Goal: Information Seeking & Learning: Learn about a topic

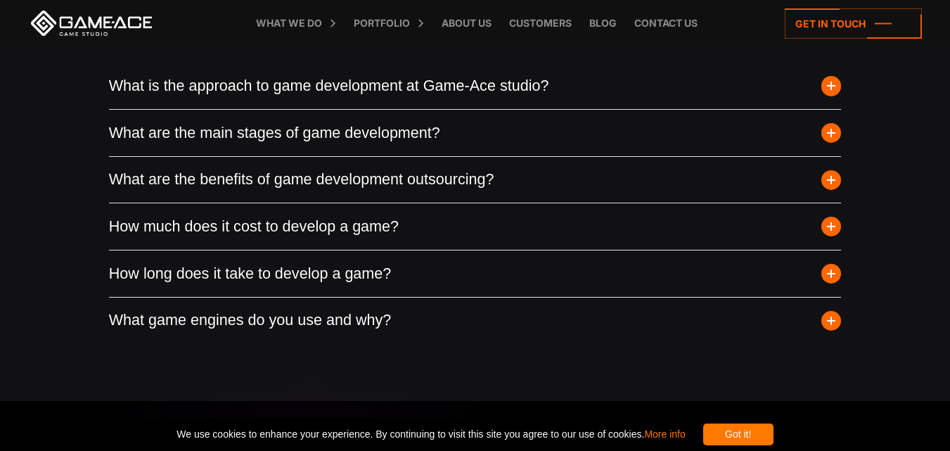
scroll to position [5191, 0]
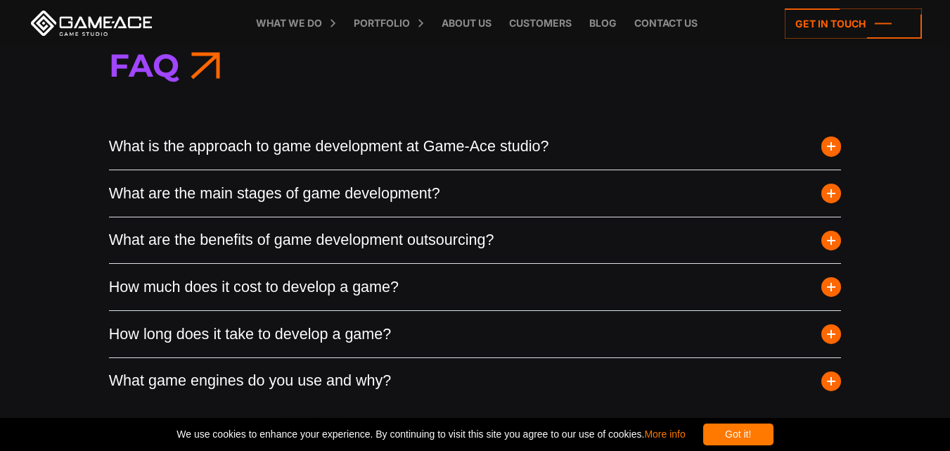
drag, startPoint x: 86, startPoint y: 379, endPoint x: 539, endPoint y: 375, distance: 453.4
click at [539, 375] on div "Faq What is the approach to game development at Game-Ace studio? Game-Ace follo…" at bounding box center [475, 224] width 950 height 474
click at [834, 388] on span "button" at bounding box center [831, 380] width 20 height 20
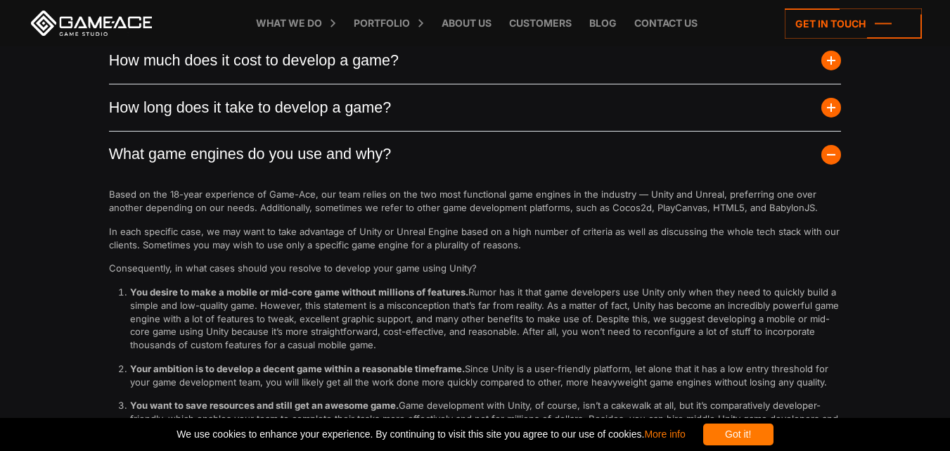
scroll to position [5402, 0]
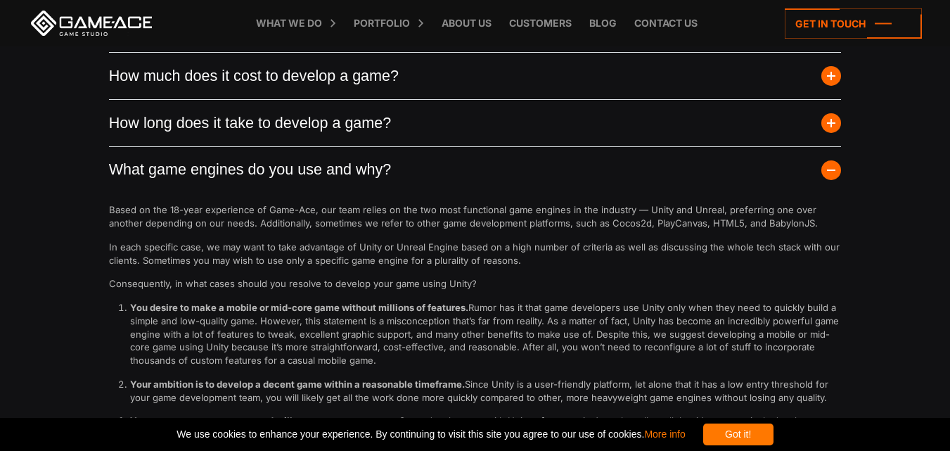
click at [824, 167] on span "button" at bounding box center [831, 170] width 20 height 20
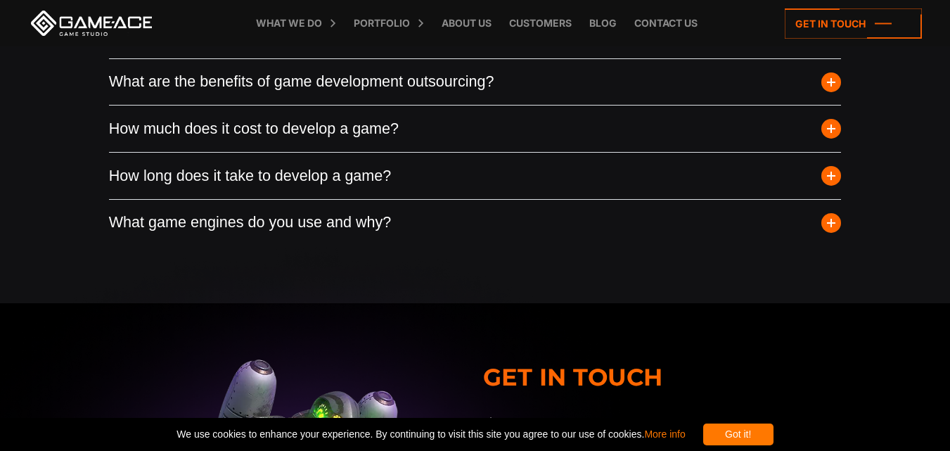
scroll to position [5262, 0]
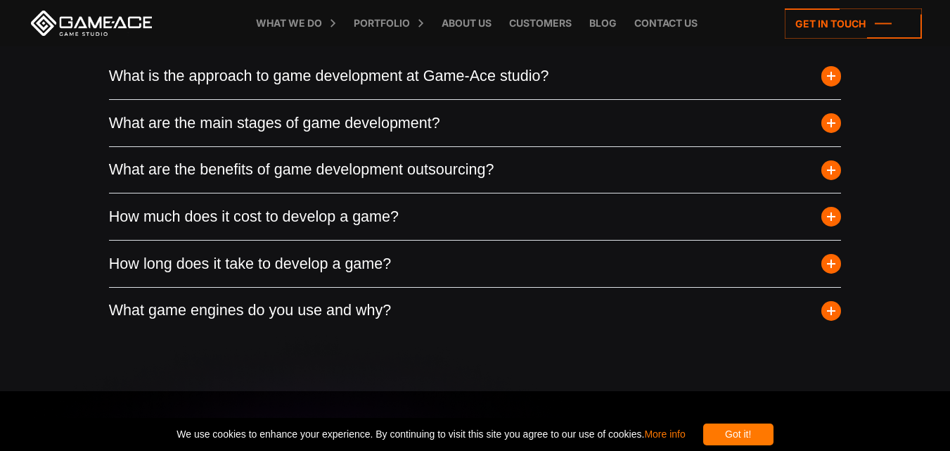
click at [453, 214] on button "How much does it cost to develop a game?" at bounding box center [475, 216] width 732 height 46
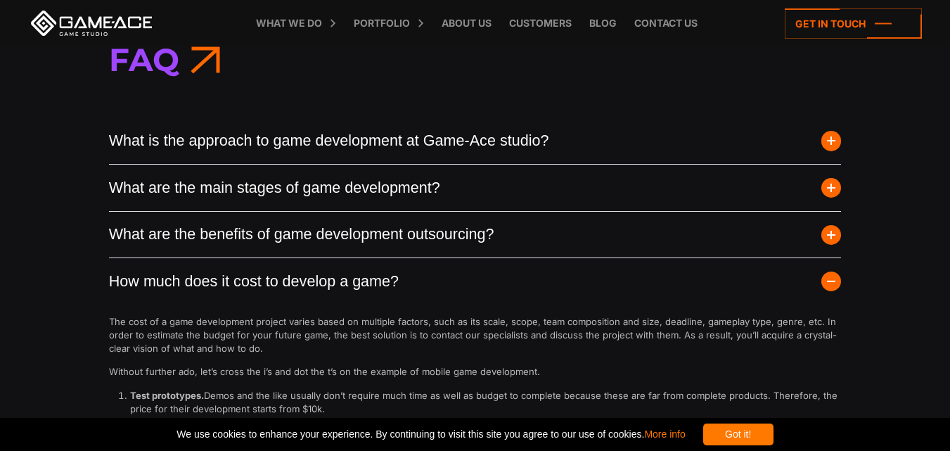
scroll to position [5191, 0]
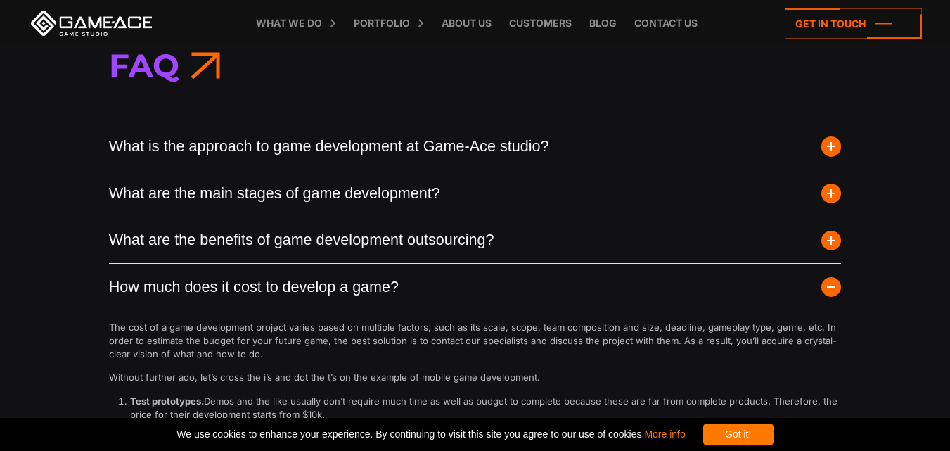
click at [248, 285] on button "How much does it cost to develop a game?" at bounding box center [475, 287] width 732 height 46
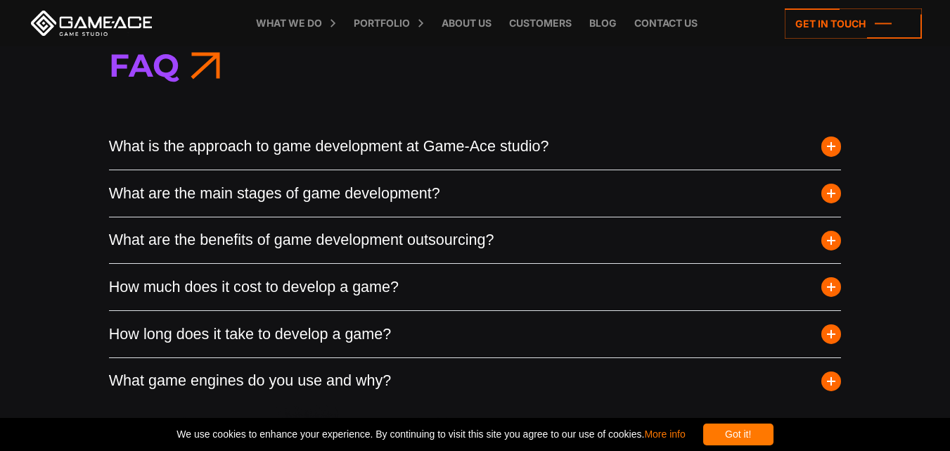
click at [185, 234] on button "What are the benefits of game development outsourcing?" at bounding box center [475, 240] width 732 height 46
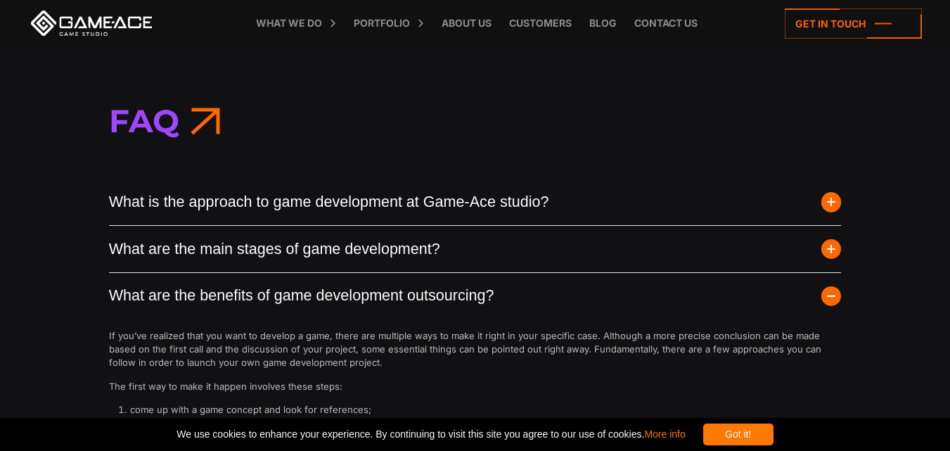
scroll to position [5121, 0]
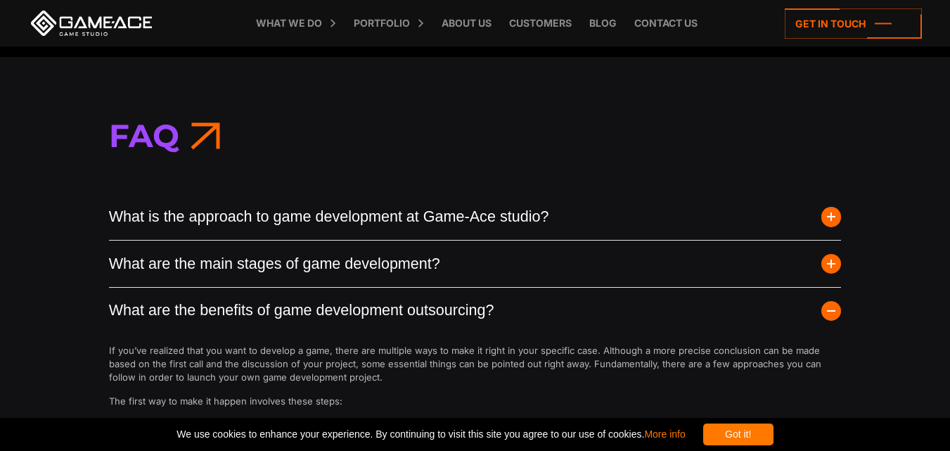
click at [214, 309] on button "What are the benefits of game development outsourcing?" at bounding box center [475, 310] width 732 height 46
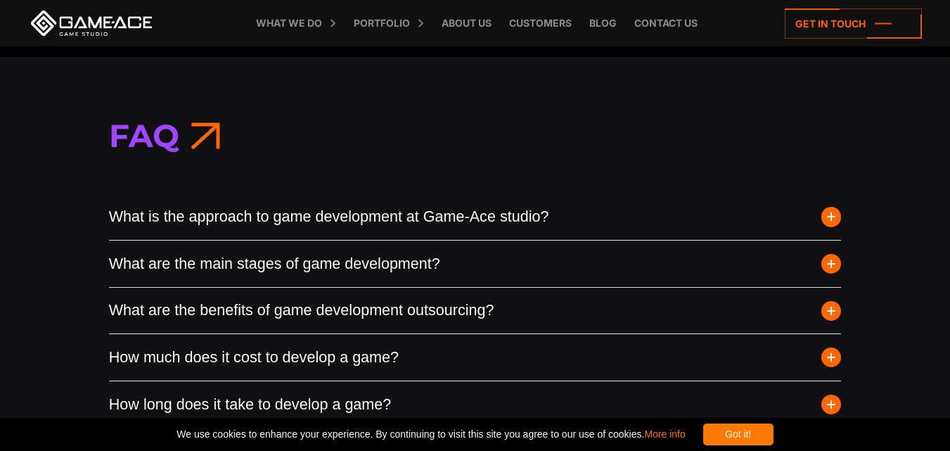
click at [217, 271] on button "What are the main stages of game development?" at bounding box center [475, 263] width 732 height 46
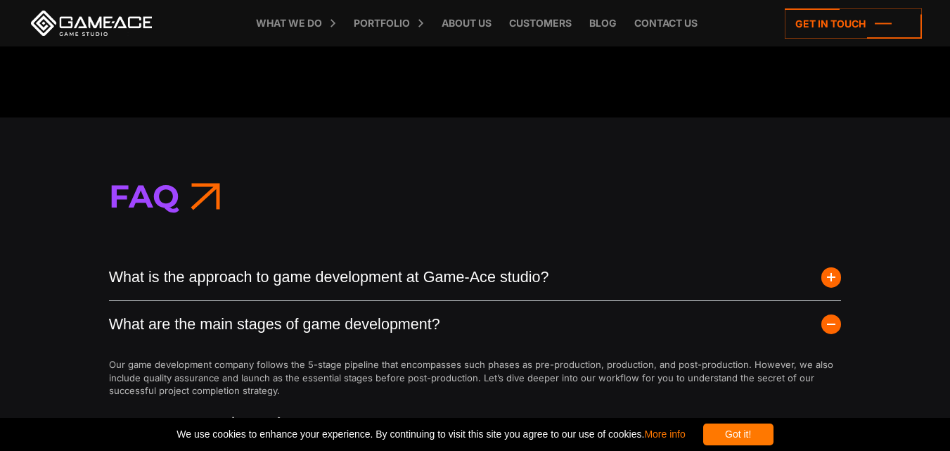
scroll to position [5051, 0]
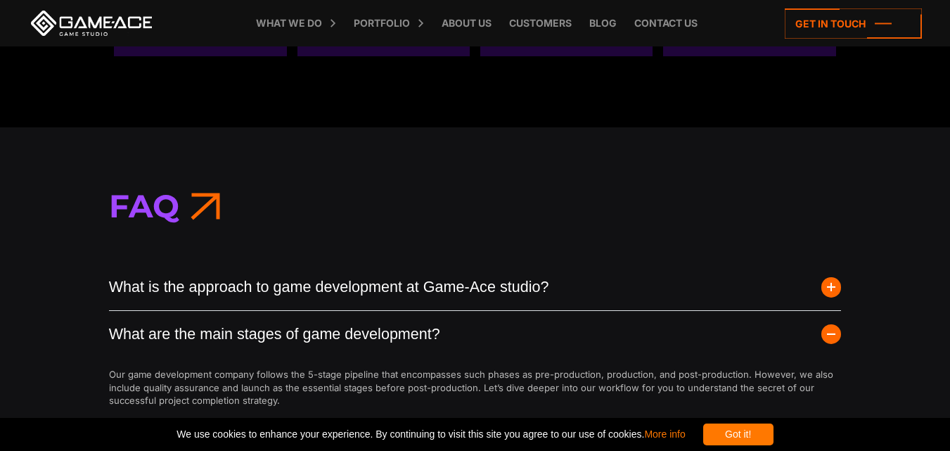
click at [249, 321] on button "What are the main stages of game development?" at bounding box center [475, 334] width 732 height 46
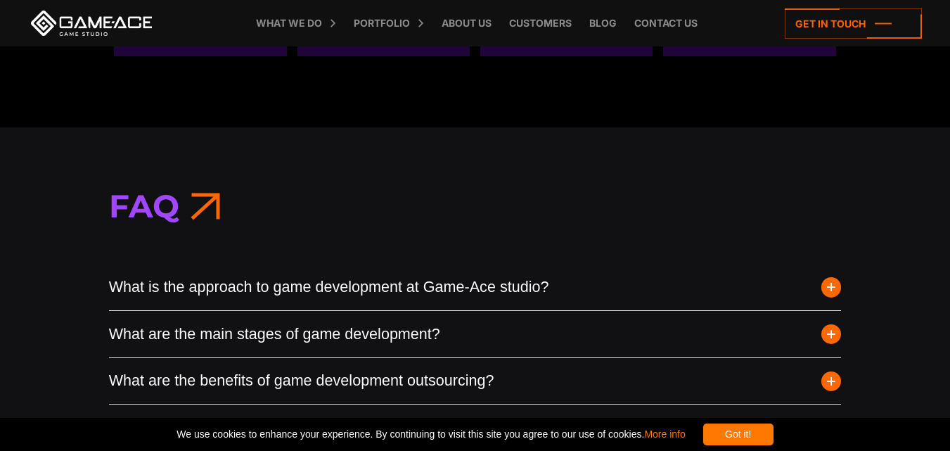
click at [248, 290] on button "What is the approach to game development at Game-Ace studio?" at bounding box center [475, 287] width 732 height 46
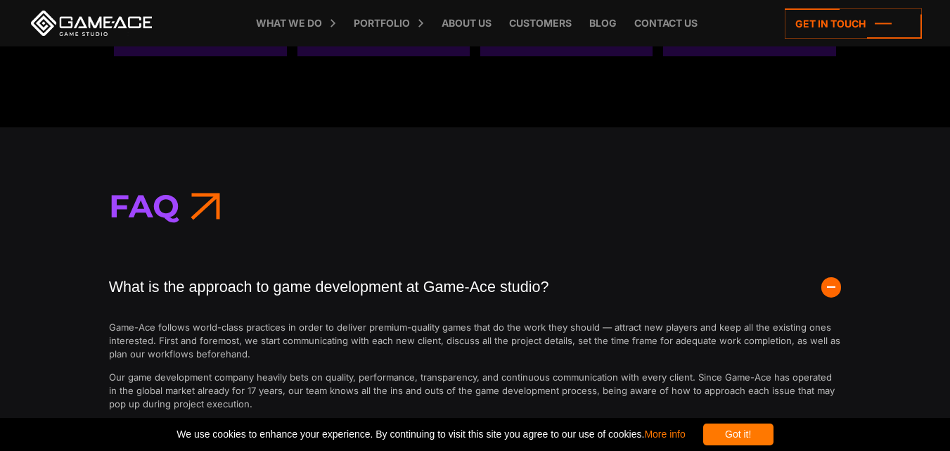
click at [248, 290] on button "What is the approach to game development at Game-Ace studio?" at bounding box center [475, 287] width 732 height 46
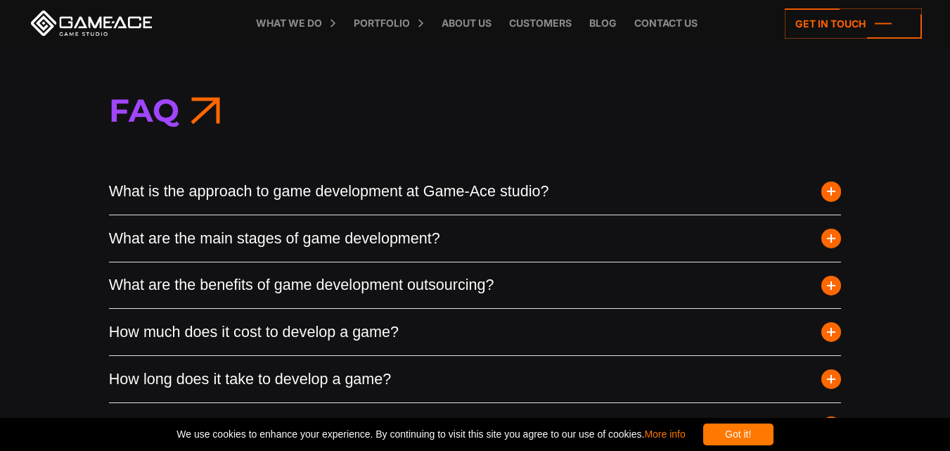
scroll to position [5262, 0]
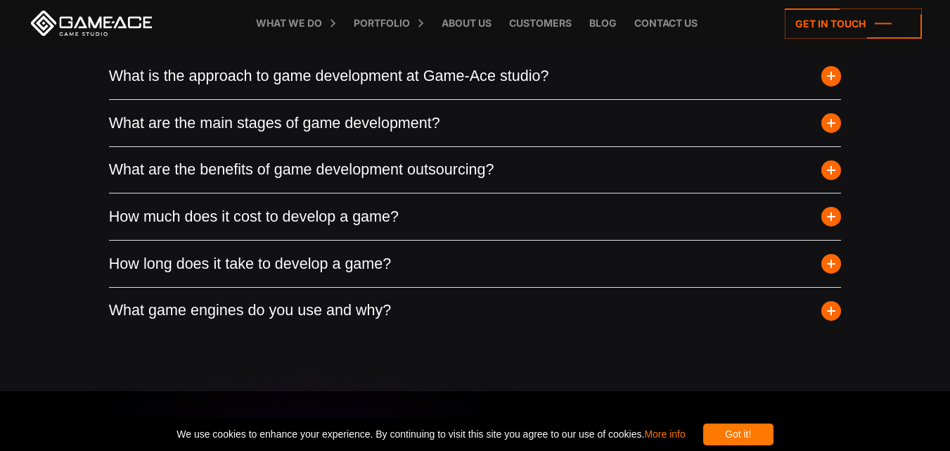
click at [285, 171] on button "What are the benefits of game development outsourcing?" at bounding box center [475, 170] width 732 height 46
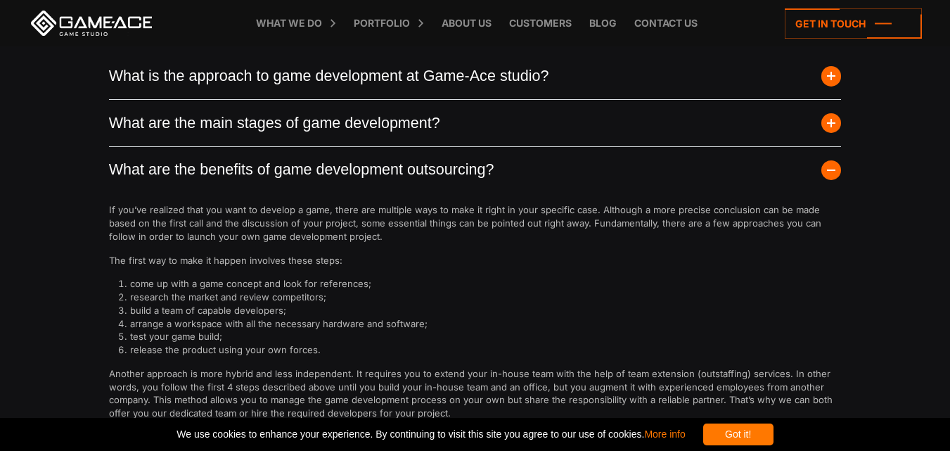
click at [285, 171] on button "What are the benefits of game development outsourcing?" at bounding box center [475, 170] width 732 height 46
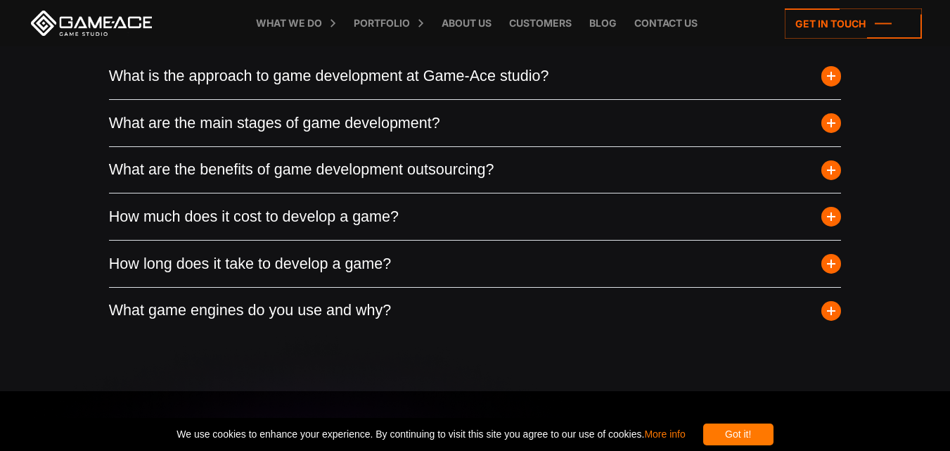
click at [295, 110] on button "What are the main stages of game development?" at bounding box center [475, 123] width 732 height 46
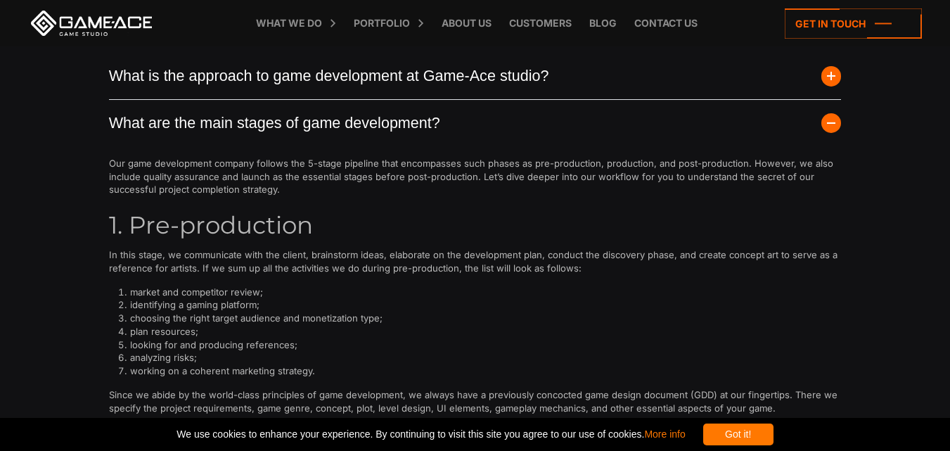
click at [295, 110] on button "What are the main stages of game development?" at bounding box center [475, 123] width 732 height 46
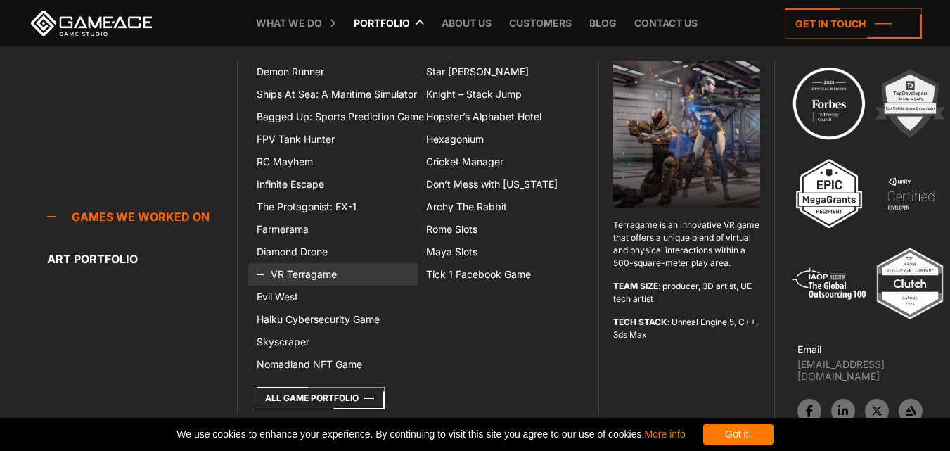
scroll to position [3645, 0]
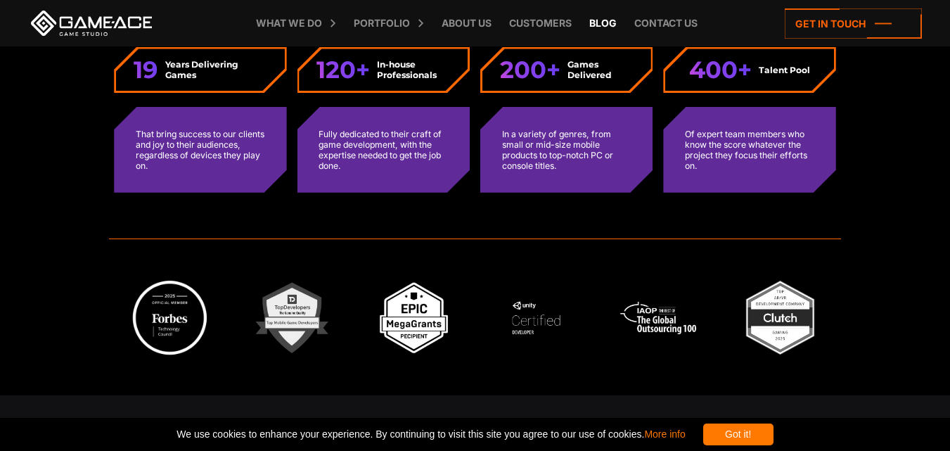
click at [611, 20] on link "Blog" at bounding box center [602, 23] width 41 height 46
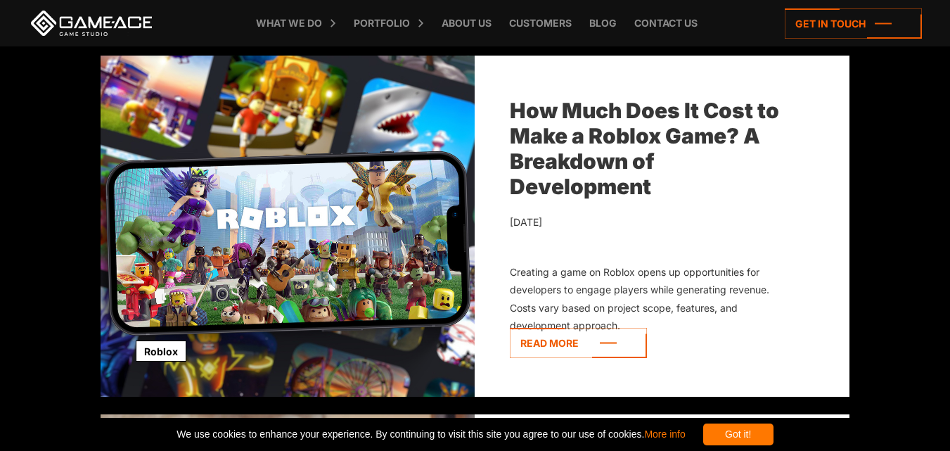
scroll to position [4077, 0]
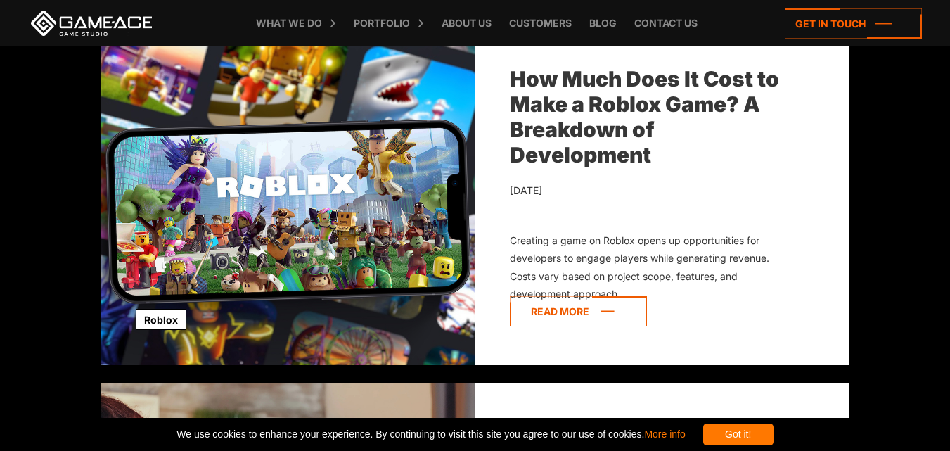
click at [589, 313] on icon at bounding box center [578, 311] width 137 height 30
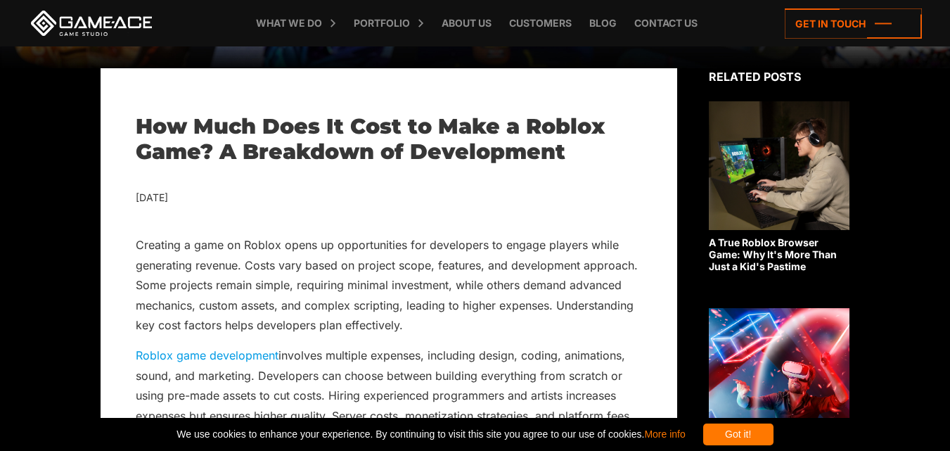
scroll to position [281, 0]
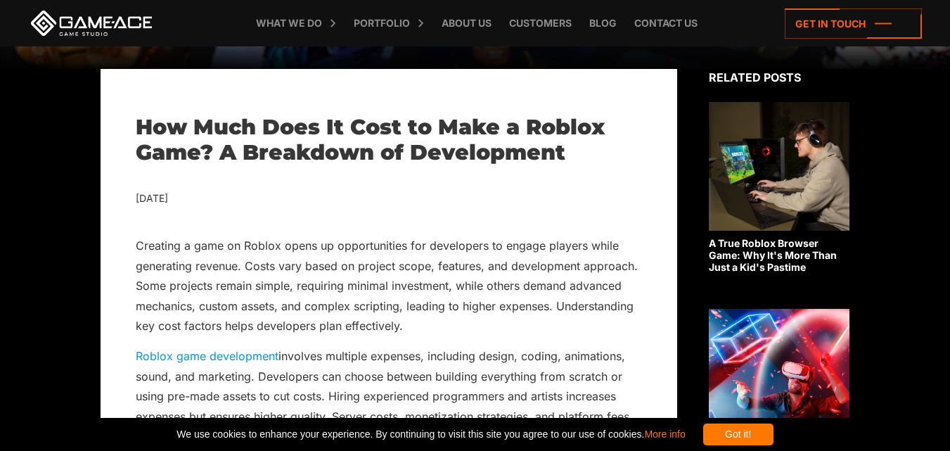
drag, startPoint x: 128, startPoint y: 202, endPoint x: 356, endPoint y: 190, distance: 228.0
click at [377, 190] on div "[DATE]" at bounding box center [389, 199] width 506 height 18
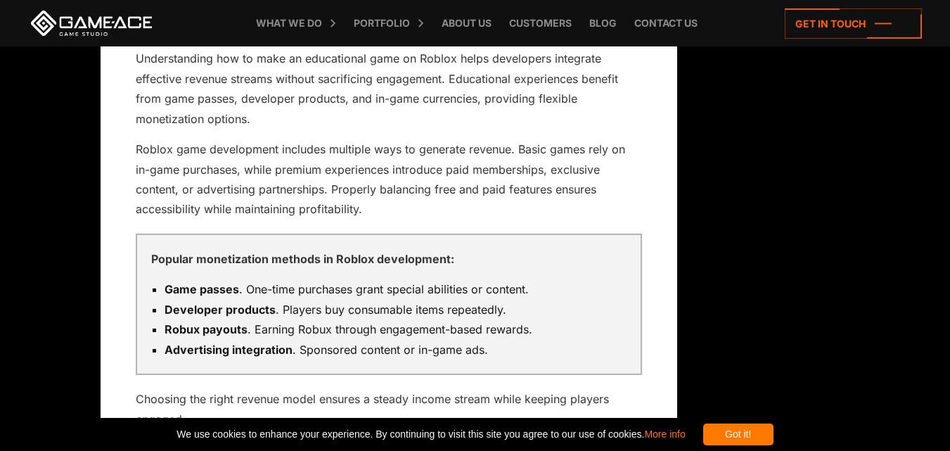
scroll to position [1827, 0]
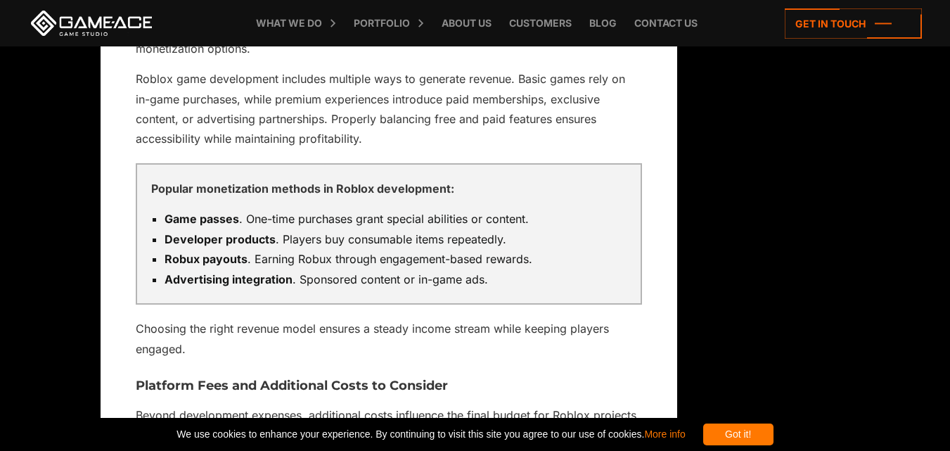
click at [401, 229] on li "Developer products . Players buy consumable items repeatedly." at bounding box center [395, 239] width 462 height 20
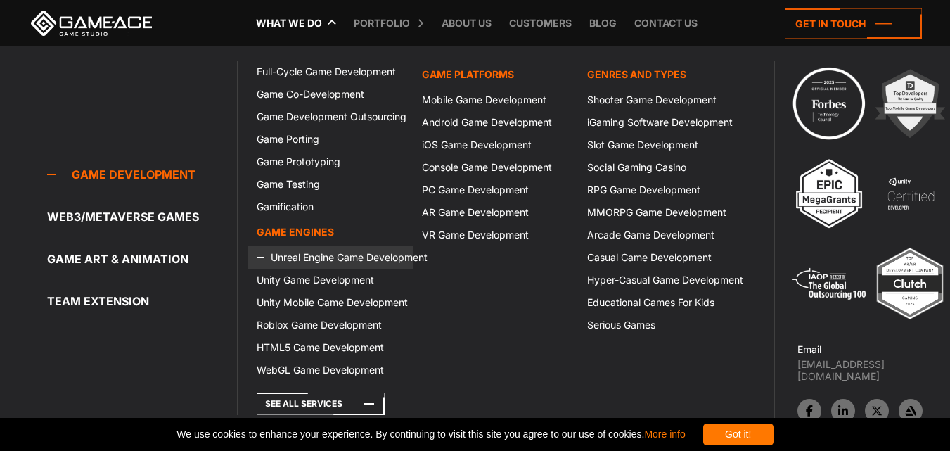
scroll to position [773, 0]
